Goal: Task Accomplishment & Management: Use online tool/utility

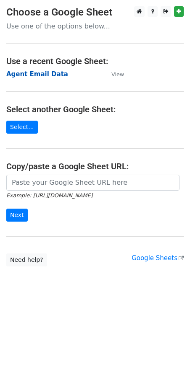
click at [21, 76] on strong "Agent Email Data" at bounding box center [37, 74] width 62 height 8
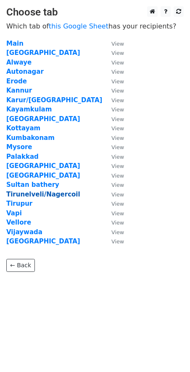
click at [22, 195] on strong "Tirunelveli/Nagercoil" at bounding box center [43, 195] width 74 height 8
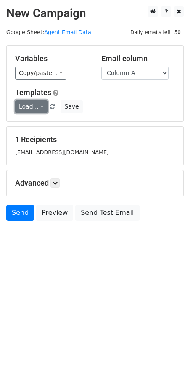
click at [26, 100] on link "Load..." at bounding box center [31, 106] width 32 height 13
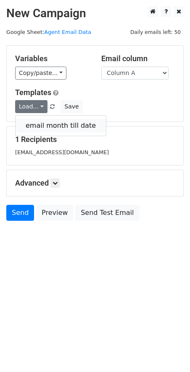
click at [34, 127] on link "email month till date" at bounding box center [61, 125] width 90 height 13
